Goal: Task Accomplishment & Management: Use online tool/utility

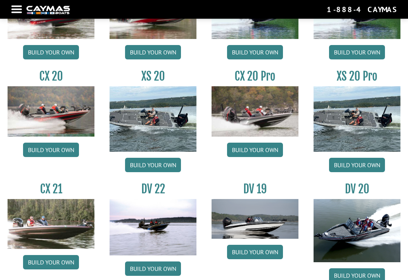
scroll to position [650, 0]
click at [277, 155] on link "Build your own" at bounding box center [255, 150] width 56 height 14
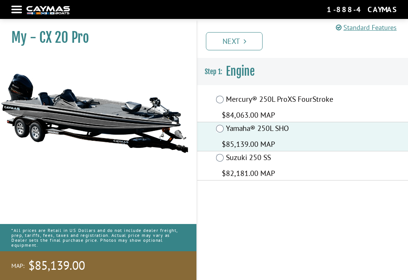
click at [250, 40] on link "Next" at bounding box center [234, 41] width 57 height 18
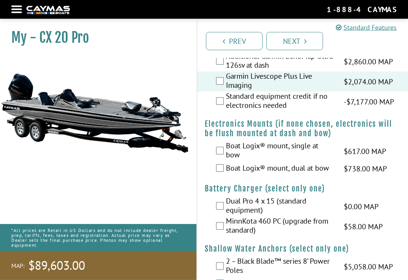
scroll to position [747, 0]
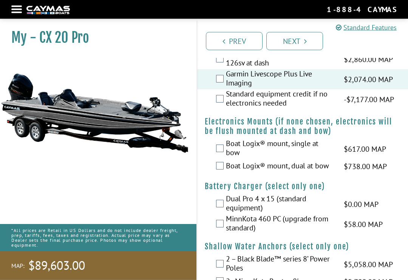
click at [250, 172] on label "Boat Logix® mount, dual at bow" at bounding box center [280, 166] width 108 height 11
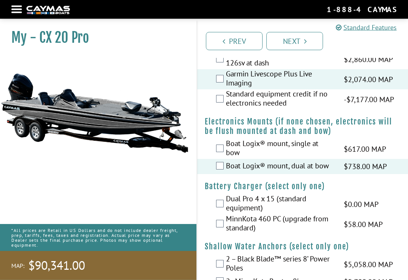
scroll to position [747, 0]
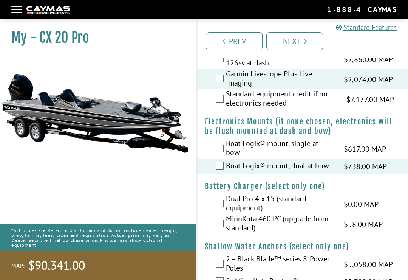
click at [217, 174] on div "Boat Logix® mount, dual at bow $738.00 MAP $872.00 MSRP" at bounding box center [302, 166] width 211 height 15
click at [407, 129] on fieldset "Jack Plate Please select option. Delete Z Lock™ Jack Plate -$200.00 MAP -$200.0…" at bounding box center [302, 269] width 211 height 1862
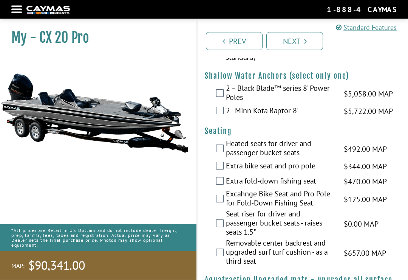
scroll to position [918, 0]
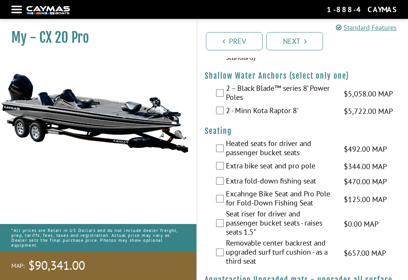
click at [237, 89] on label "2 – Black Blade™ series 8’ Power Poles" at bounding box center [280, 94] width 108 height 20
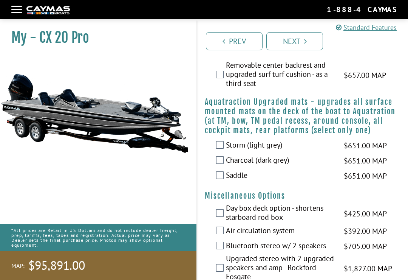
scroll to position [1099, 0]
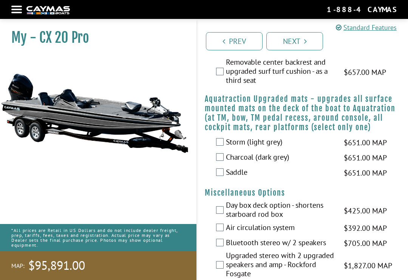
click at [240, 178] on label "Saddle" at bounding box center [280, 172] width 108 height 11
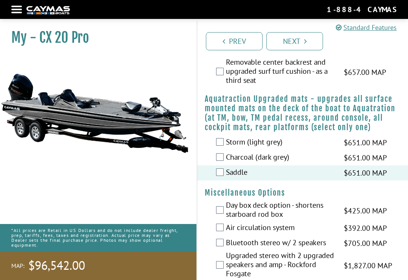
click at [236, 176] on label "Saddle" at bounding box center [280, 172] width 108 height 11
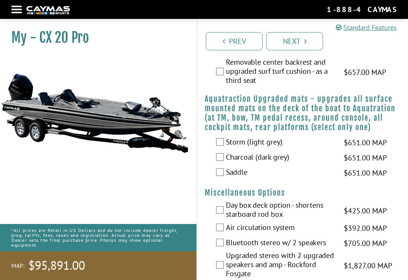
click at [257, 163] on label "Charcoal (dark grey)" at bounding box center [280, 157] width 108 height 11
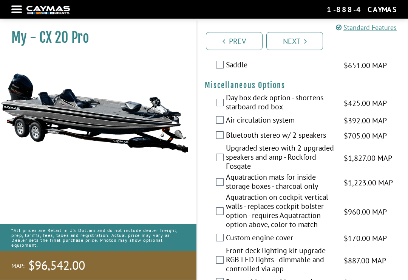
scroll to position [1206, 0]
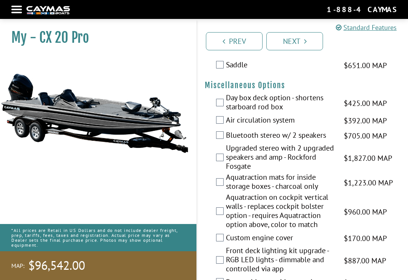
click at [291, 122] on label "Air circulation system" at bounding box center [280, 120] width 108 height 11
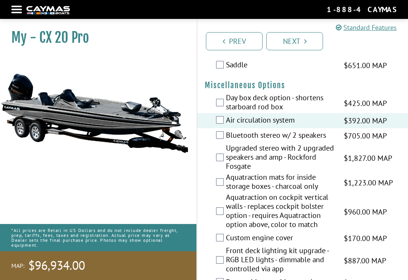
click at [320, 140] on label "Bluetooth stereo w/ 2 speakers" at bounding box center [280, 135] width 108 height 11
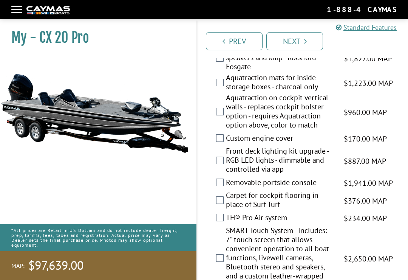
scroll to position [1309, 0]
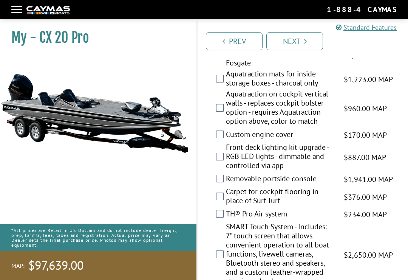
click at [277, 87] on label "Aquatraction mats for inside storage boxes - charcoal only" at bounding box center [280, 79] width 108 height 20
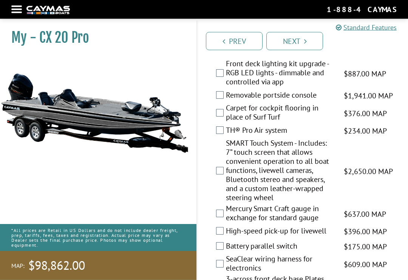
scroll to position [1393, 0]
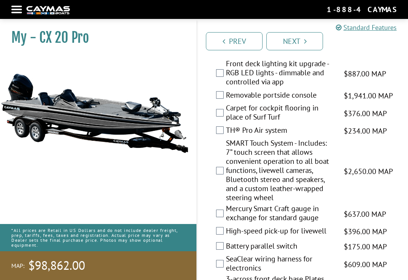
click at [312, 82] on label "Front deck lighting kit upgrade - RGB LED lights - dimmable and controlled via …" at bounding box center [280, 73] width 108 height 29
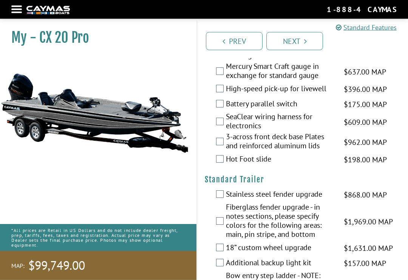
scroll to position [1538, 0]
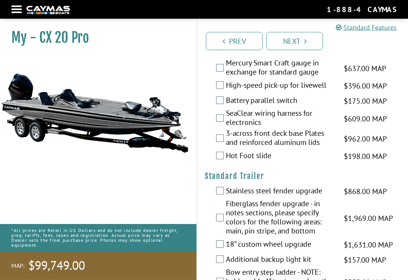
click at [345, 87] on span "$396.00 MAP" at bounding box center [365, 86] width 43 height 11
click at [327, 92] on label "High-speed pick-up for livewell" at bounding box center [280, 86] width 108 height 11
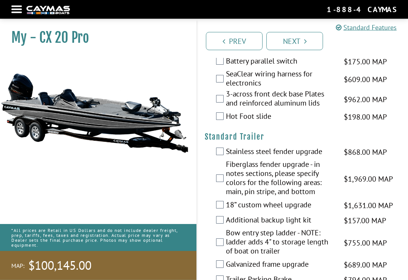
scroll to position [1579, 0]
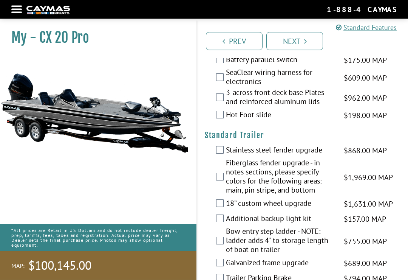
click at [310, 66] on label "Battery parallel switch" at bounding box center [280, 60] width 108 height 11
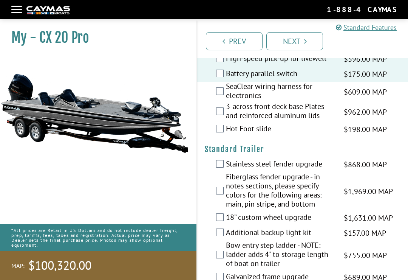
scroll to position [1547, 0]
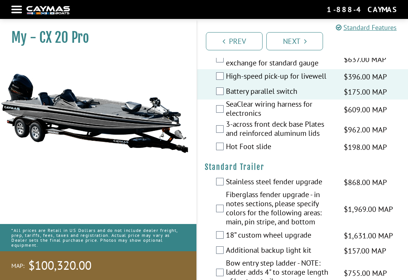
click at [334, 98] on label "Battery parallel switch" at bounding box center [280, 92] width 108 height 11
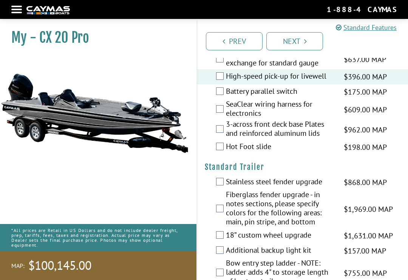
click at [327, 118] on label "SeaClear wiring harness for electronics" at bounding box center [280, 109] width 108 height 20
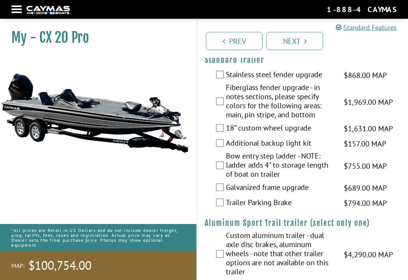
scroll to position [1655, 0]
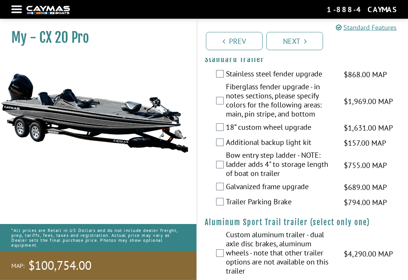
click at [334, 79] on label "Stainless steel fender upgrade" at bounding box center [280, 75] width 108 height 11
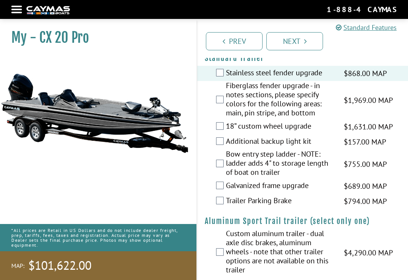
scroll to position [1661, 0]
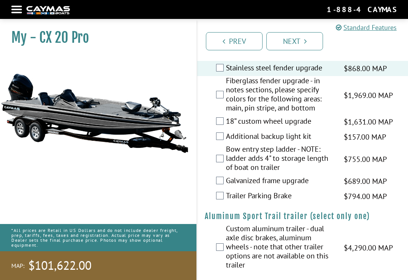
click at [345, 126] on span "$1,631.00 MAP" at bounding box center [368, 121] width 49 height 11
click at [320, 127] on label "18” custom wheel upgrade" at bounding box center [280, 121] width 108 height 11
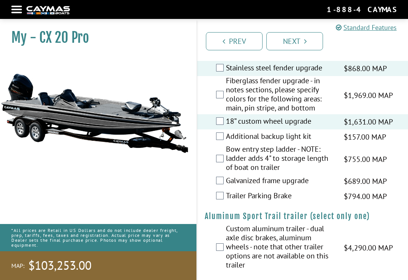
click at [328, 157] on label "Bow entry step ladder - NOTE: ladder adds 4" to storage length of boat on trail…" at bounding box center [280, 158] width 108 height 29
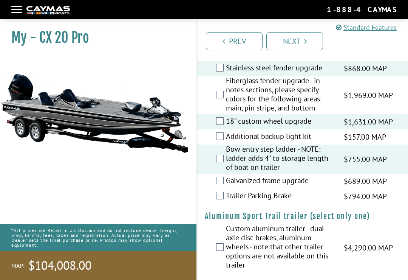
click at [348, 183] on span "$689.00 MAP" at bounding box center [365, 180] width 43 height 11
click at [352, 183] on span "$689.00 MAP" at bounding box center [365, 180] width 43 height 11
click at [350, 187] on span "$689.00 MAP" at bounding box center [365, 180] width 43 height 11
click at [345, 187] on span "$689.00 MAP" at bounding box center [365, 180] width 43 height 11
click at [279, 186] on label "Galvanized frame upgrade" at bounding box center [280, 181] width 108 height 11
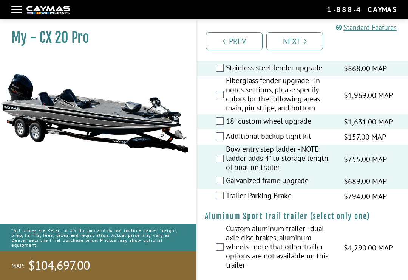
click at [315, 251] on label "Custom aluminum trailer - dual axle disc brakes, aluminum wheels - note that ot…" at bounding box center [280, 247] width 108 height 47
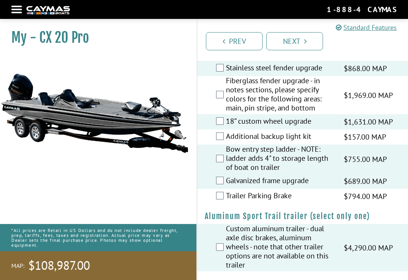
click at [323, 35] on link "Next" at bounding box center [295, 41] width 57 height 18
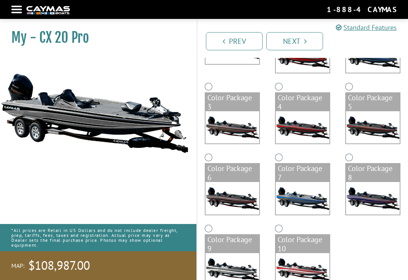
scroll to position [115, 0]
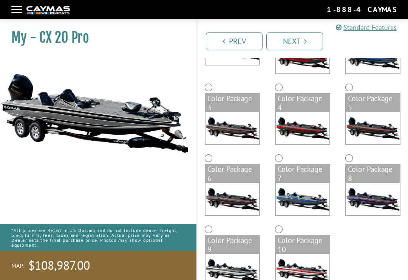
click at [245, 263] on img at bounding box center [233, 270] width 54 height 32
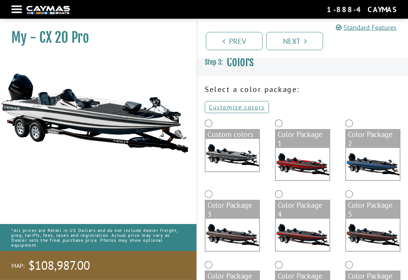
scroll to position [0, 0]
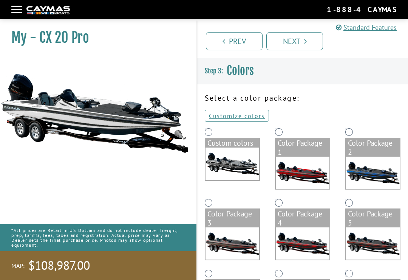
click at [258, 158] on img at bounding box center [233, 163] width 54 height 33
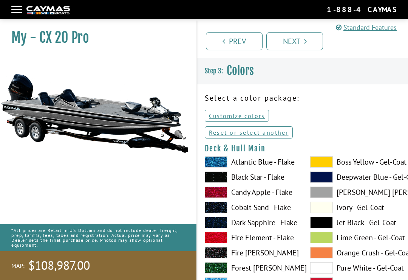
click at [248, 40] on link "Prev" at bounding box center [234, 41] width 57 height 18
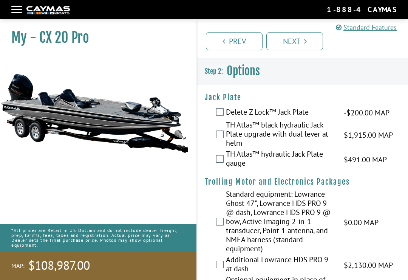
click at [297, 42] on link "Next" at bounding box center [295, 41] width 57 height 18
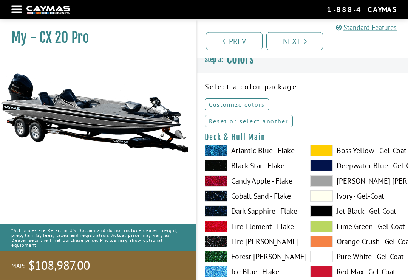
scroll to position [13, 0]
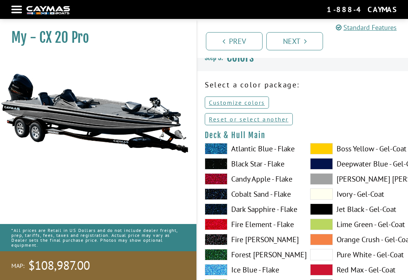
click at [284, 118] on link "Reset or select another" at bounding box center [249, 119] width 88 height 12
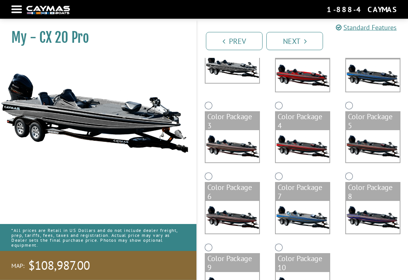
scroll to position [126, 0]
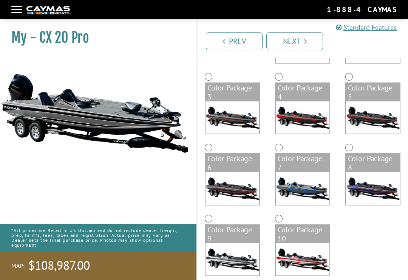
click at [311, 171] on div "Color Package 7" at bounding box center [303, 163] width 54 height 18
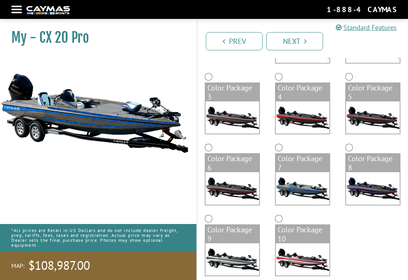
click at [368, 192] on img at bounding box center [373, 188] width 54 height 32
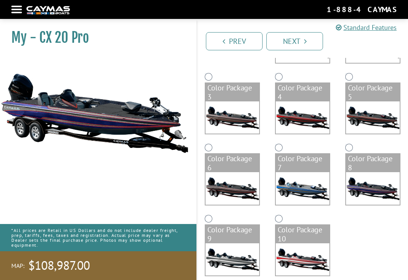
click at [370, 103] on img at bounding box center [373, 117] width 54 height 32
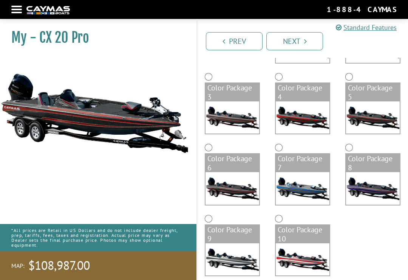
click at [250, 243] on img at bounding box center [233, 259] width 54 height 32
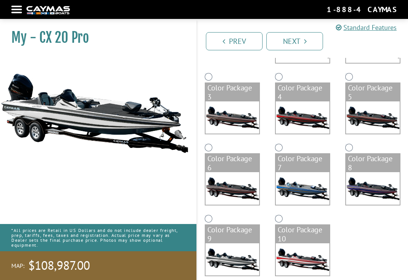
click at [312, 49] on link "Next" at bounding box center [295, 41] width 57 height 18
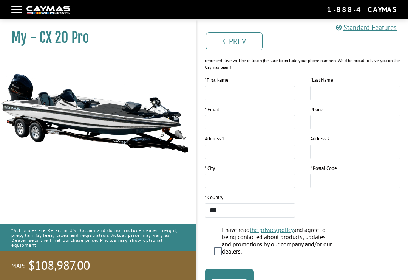
scroll to position [145, 0]
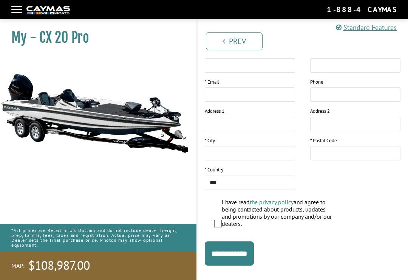
click at [252, 249] on input "**********" at bounding box center [229, 253] width 49 height 24
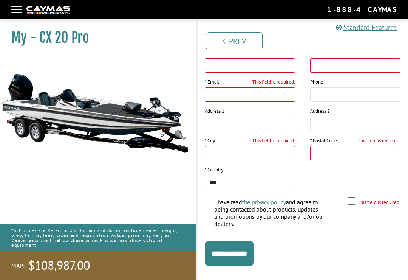
click at [376, 31] on link "Standard Features" at bounding box center [366, 27] width 61 height 10
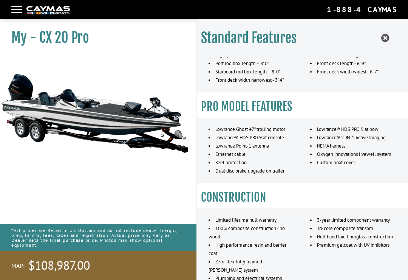
scroll to position [77, 0]
